Goal: Navigation & Orientation: Find specific page/section

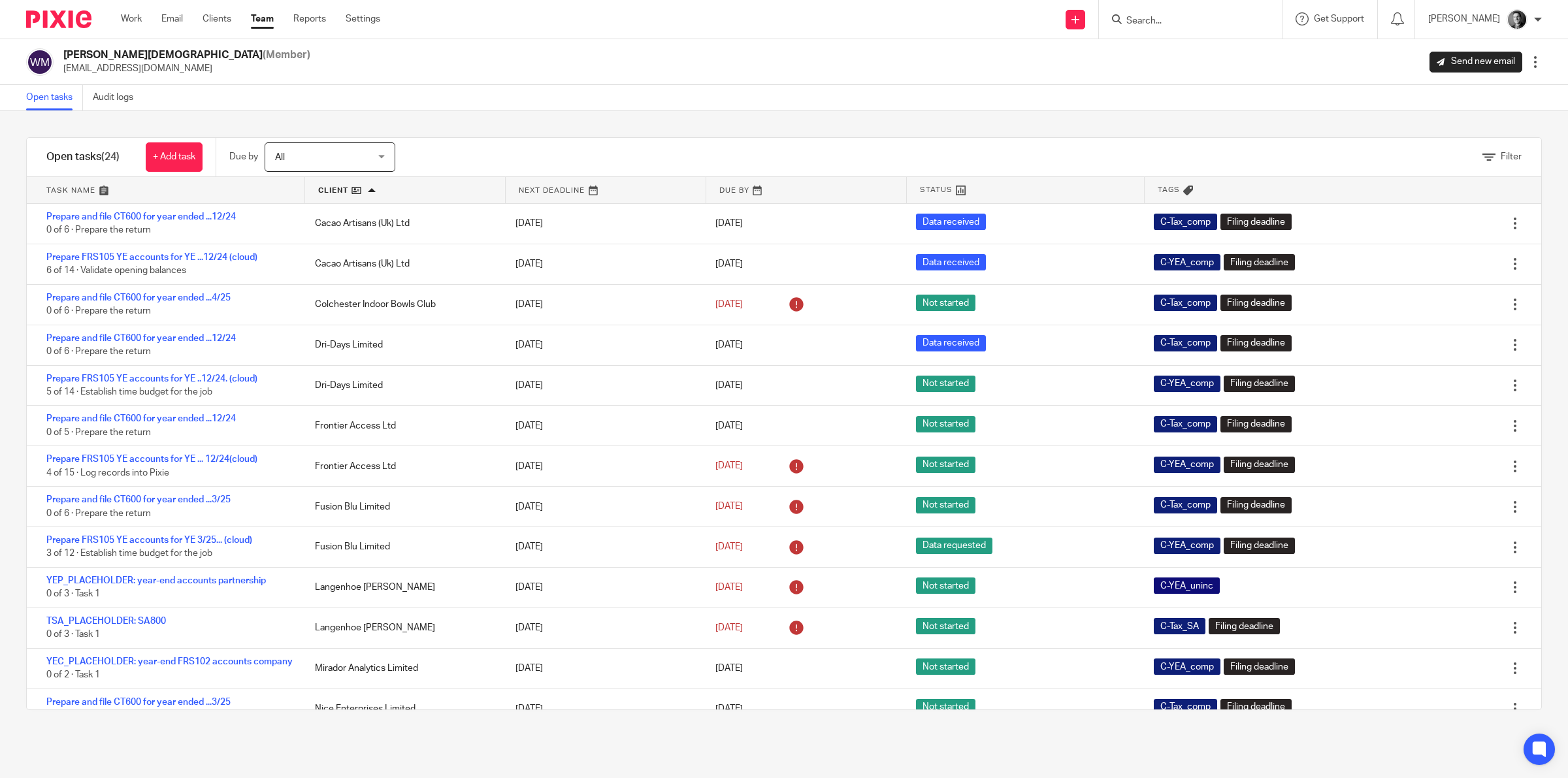
scroll to position [491, 0]
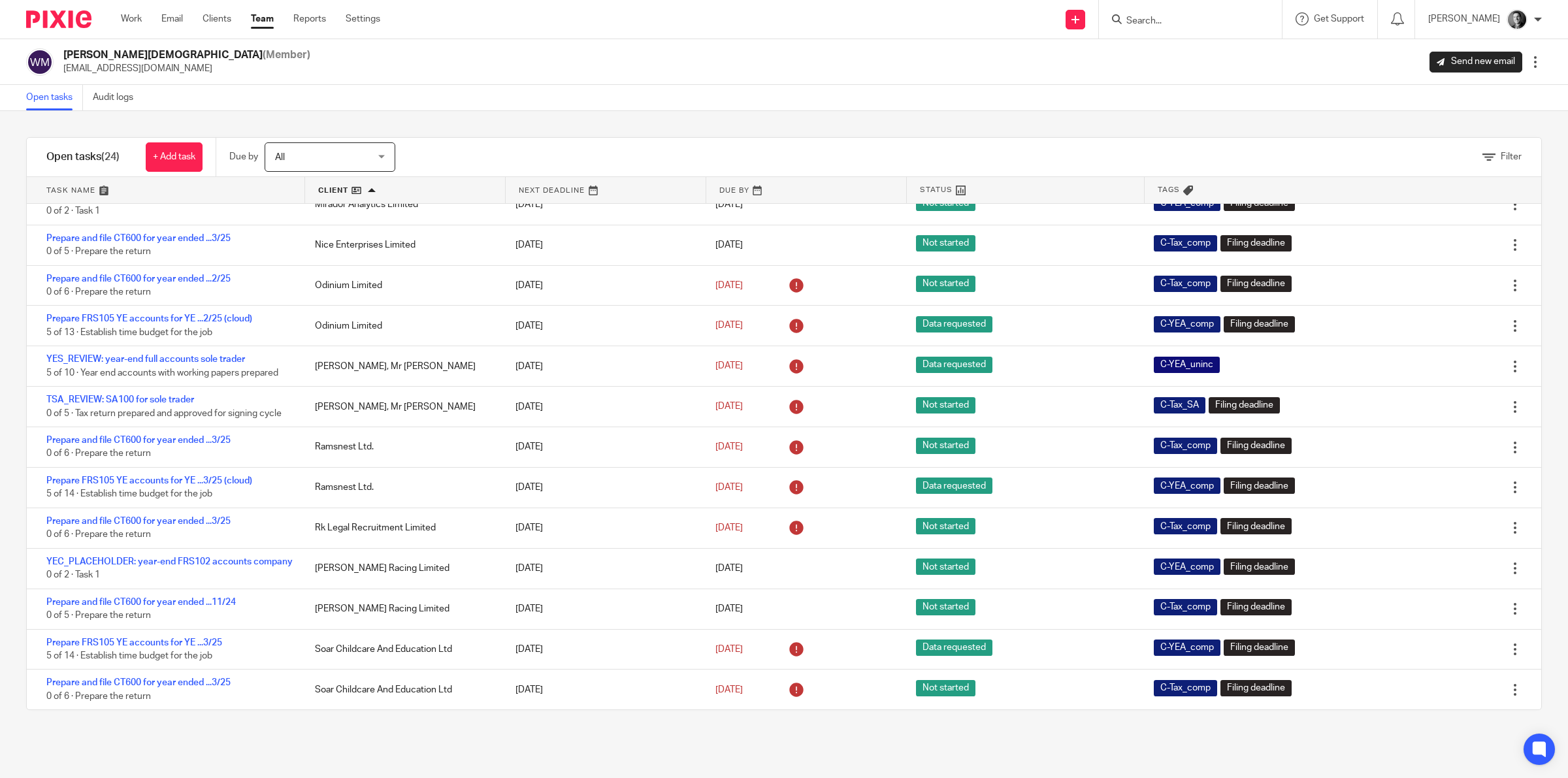
click at [264, 25] on link "Team" at bounding box center [262, 18] width 23 height 13
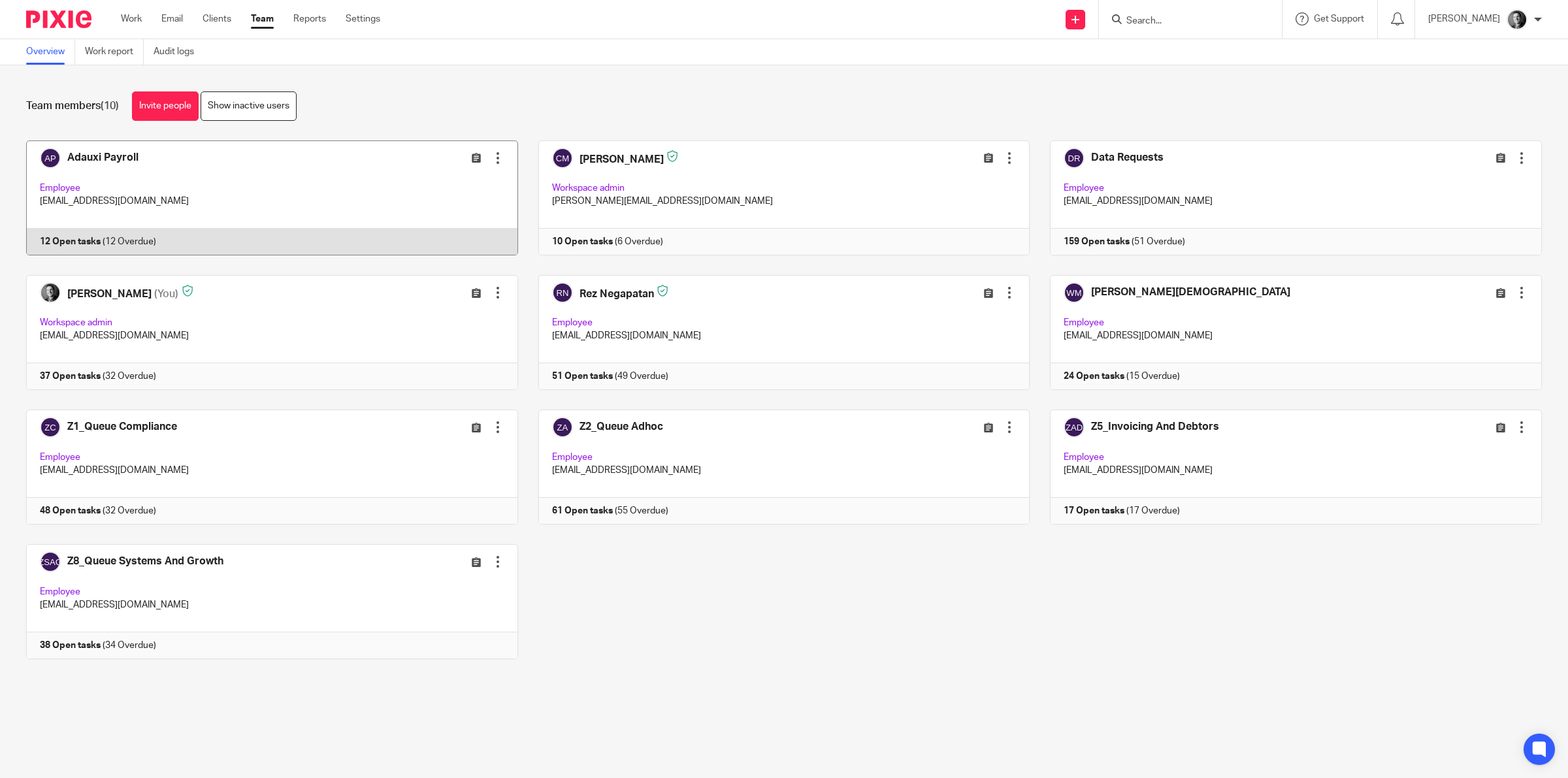
click at [121, 153] on link at bounding box center [262, 198] width 512 height 115
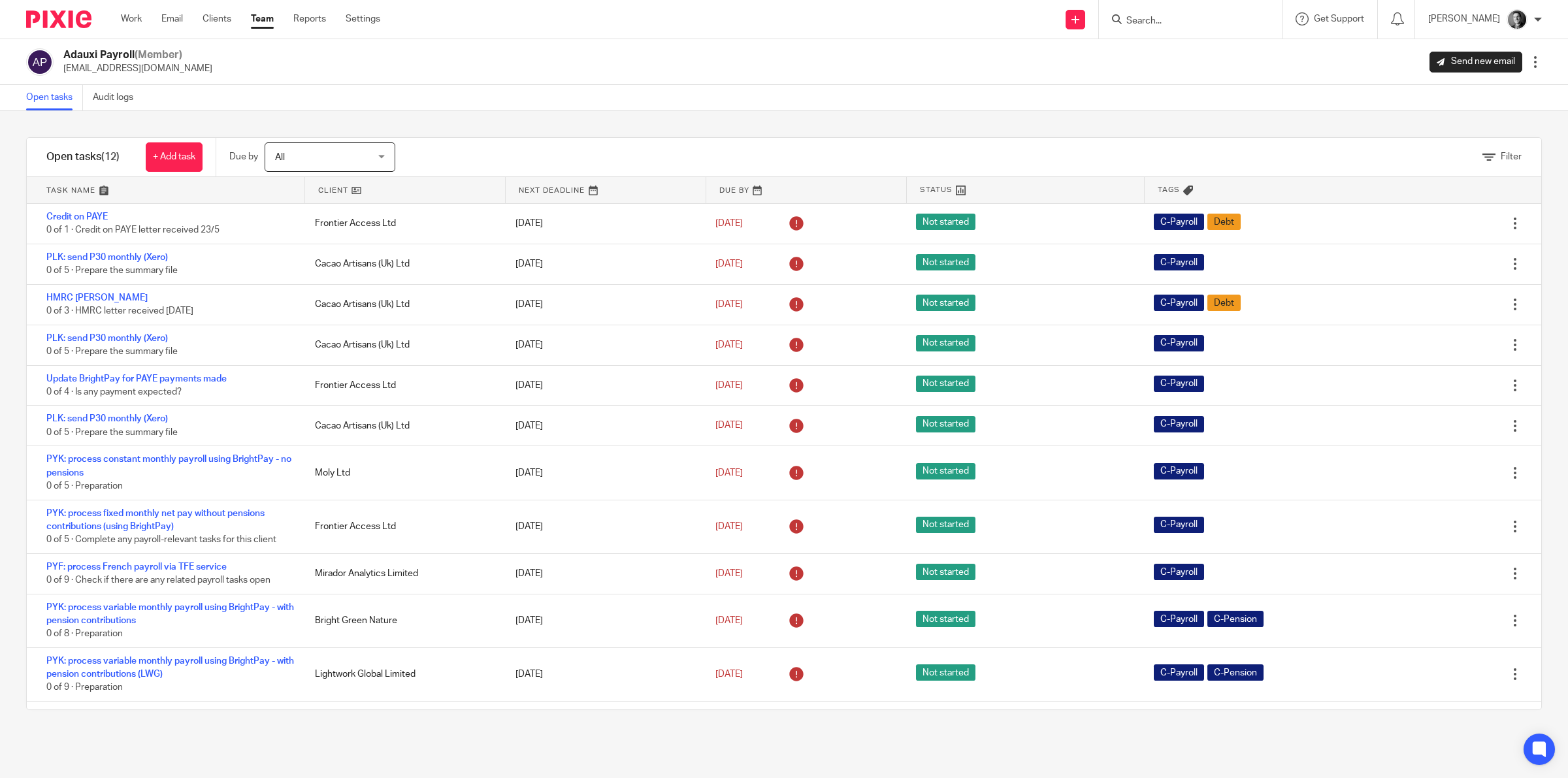
click at [338, 186] on link at bounding box center [405, 190] width 200 height 26
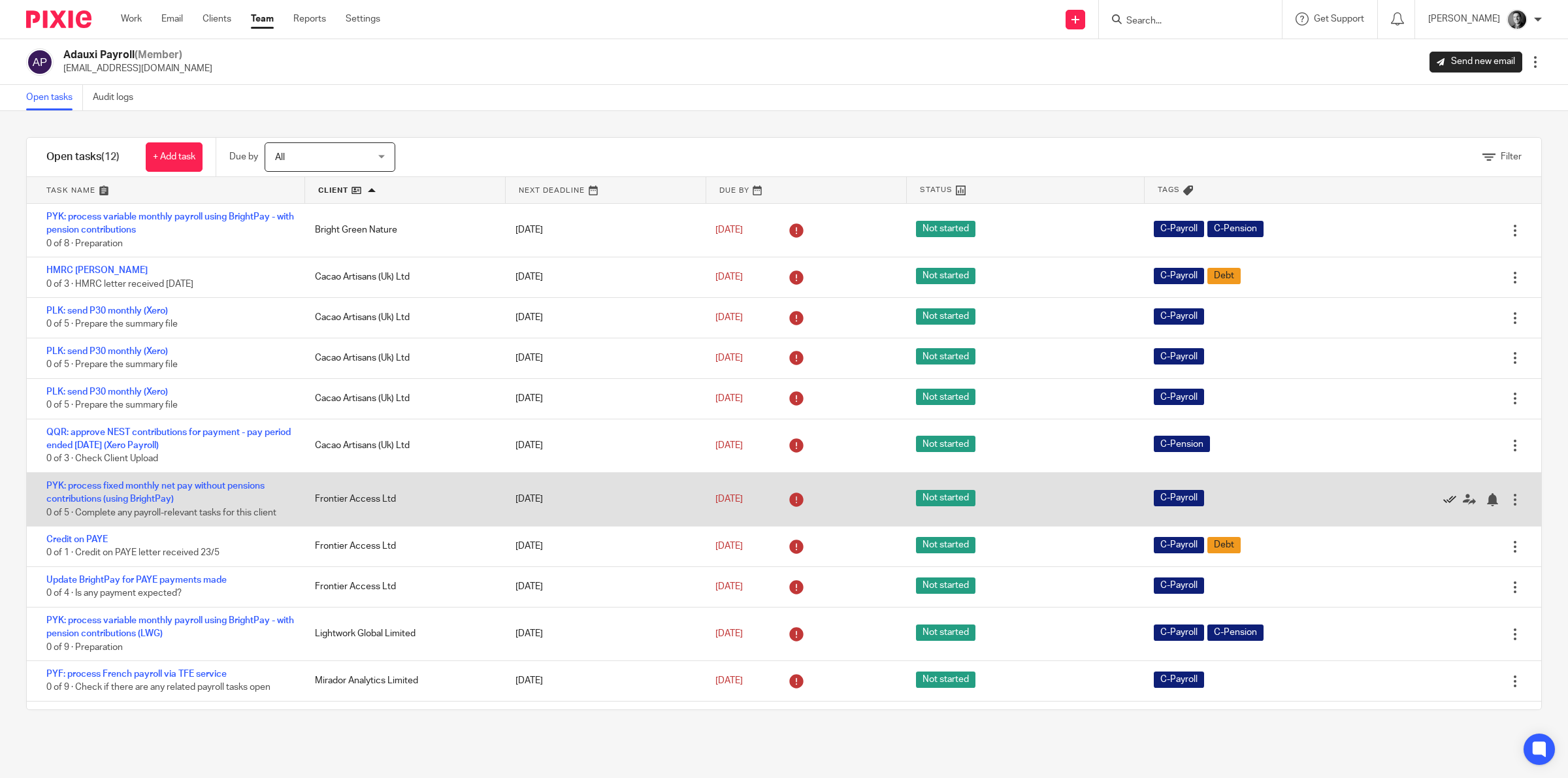
click at [1443, 497] on link at bounding box center [1452, 499] width 19 height 13
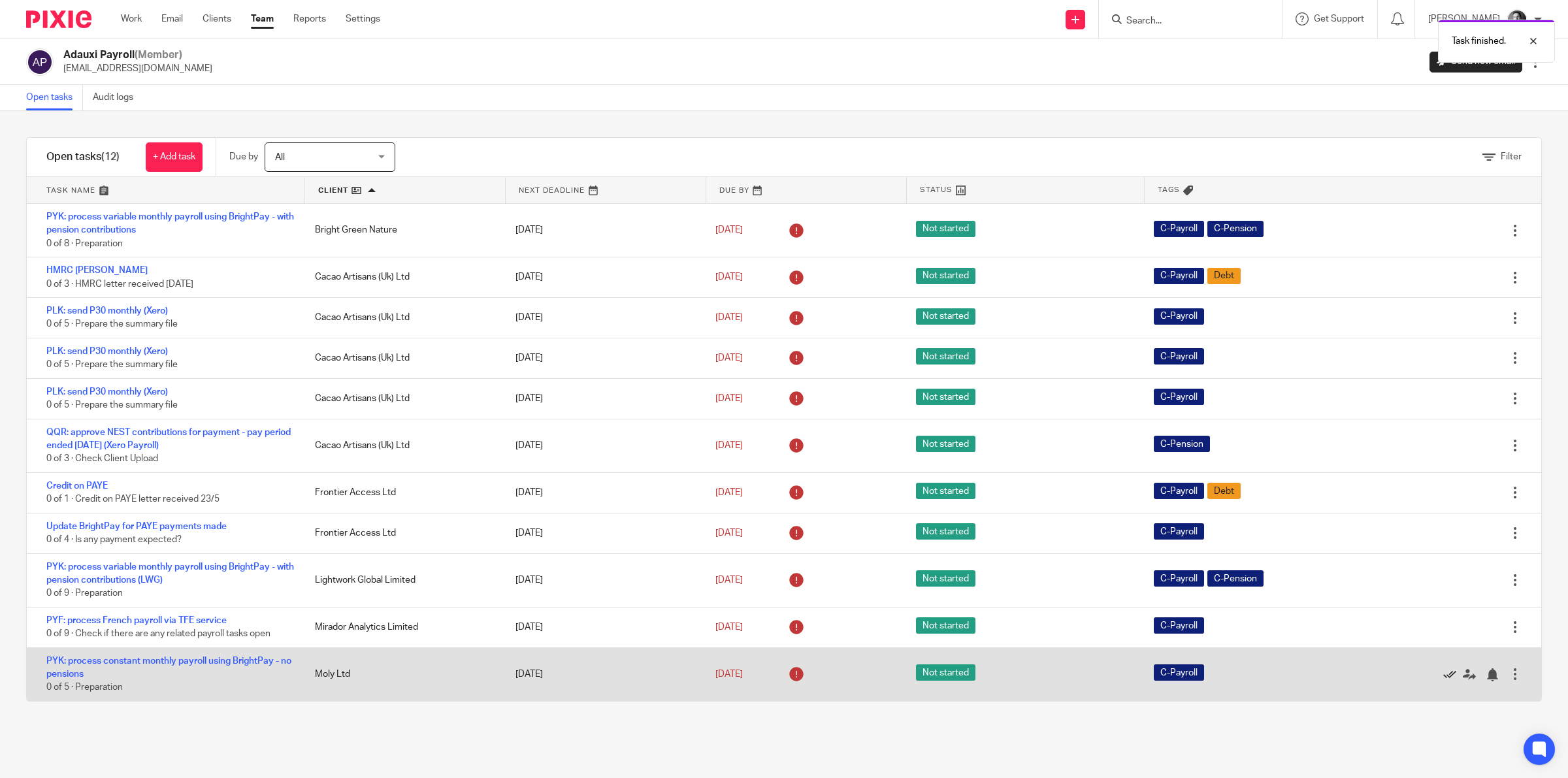
click at [1443, 674] on icon at bounding box center [1449, 674] width 13 height 13
